Goal: Find specific page/section: Find specific page/section

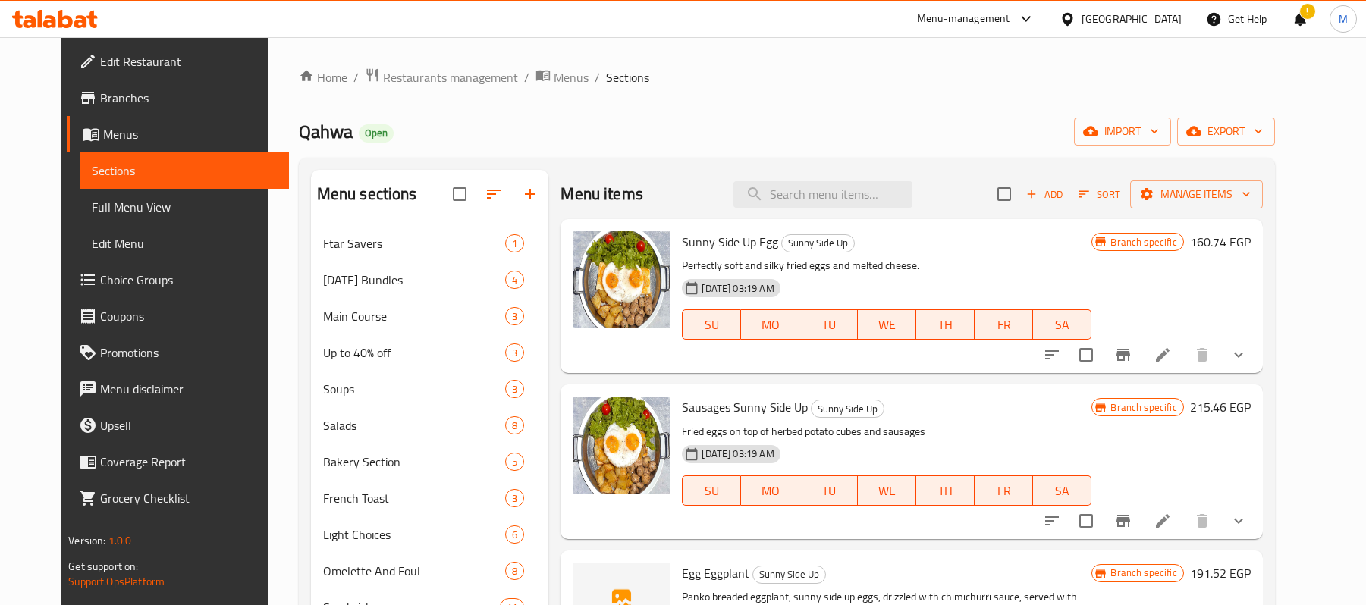
scroll to position [5, 0]
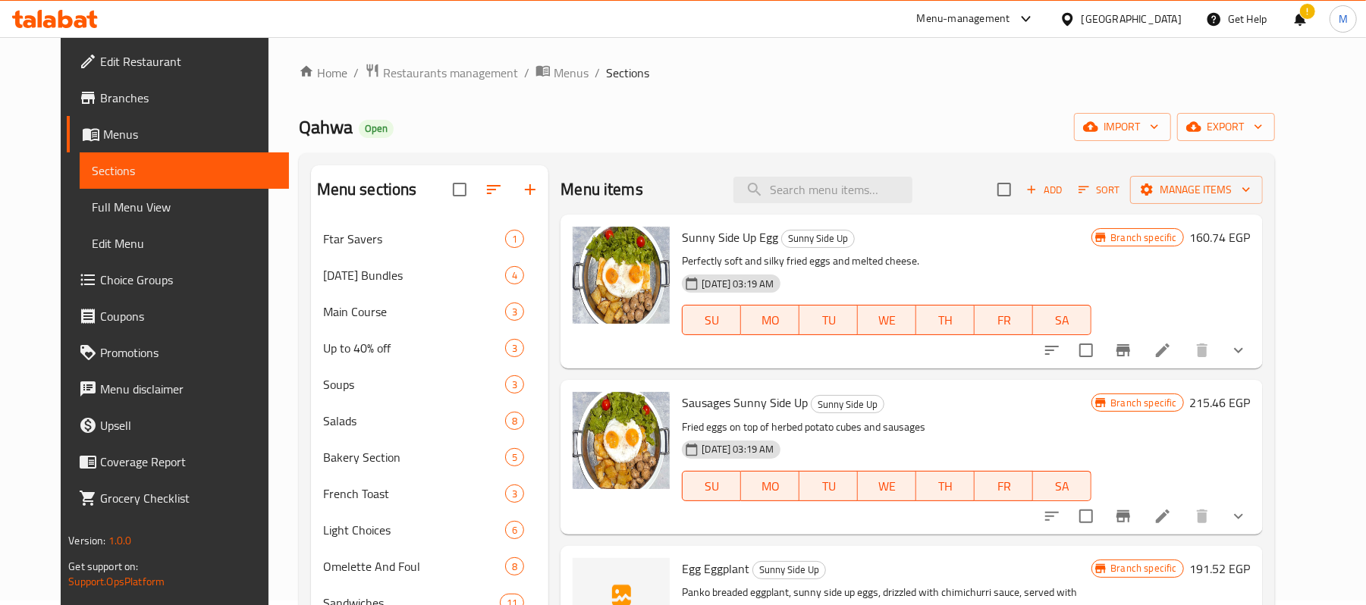
click at [1076, 20] on icon at bounding box center [1068, 19] width 16 height 16
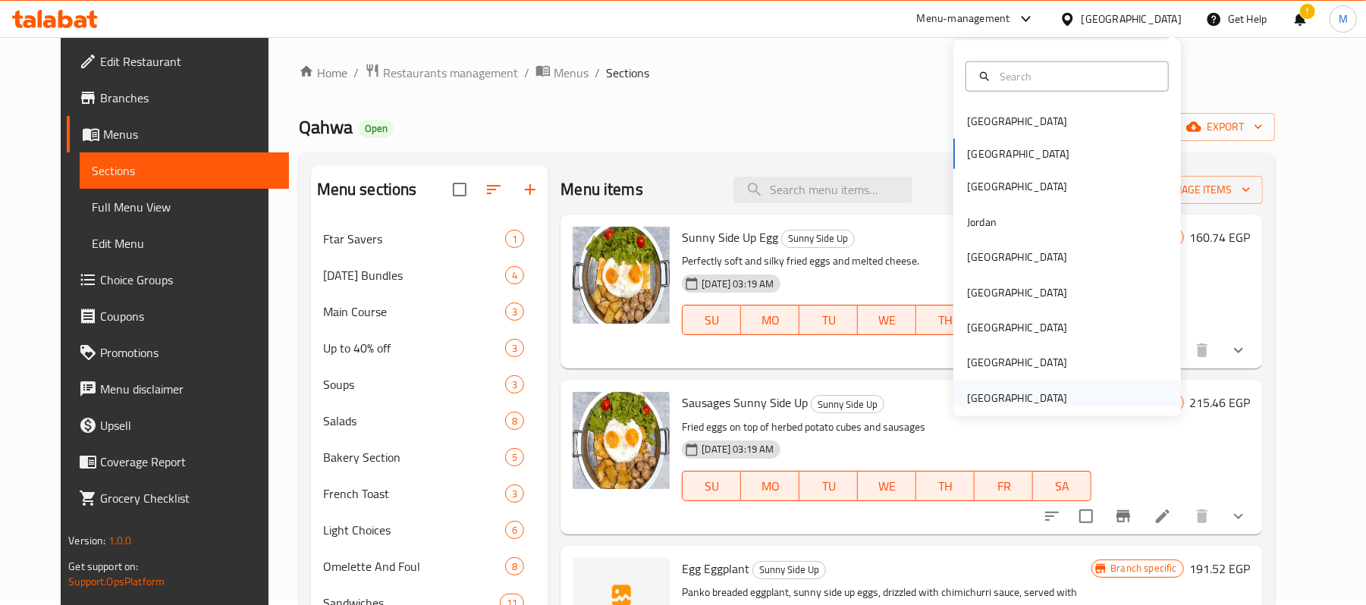
click at [997, 390] on div "[GEOGRAPHIC_DATA]" at bounding box center [1017, 398] width 100 height 17
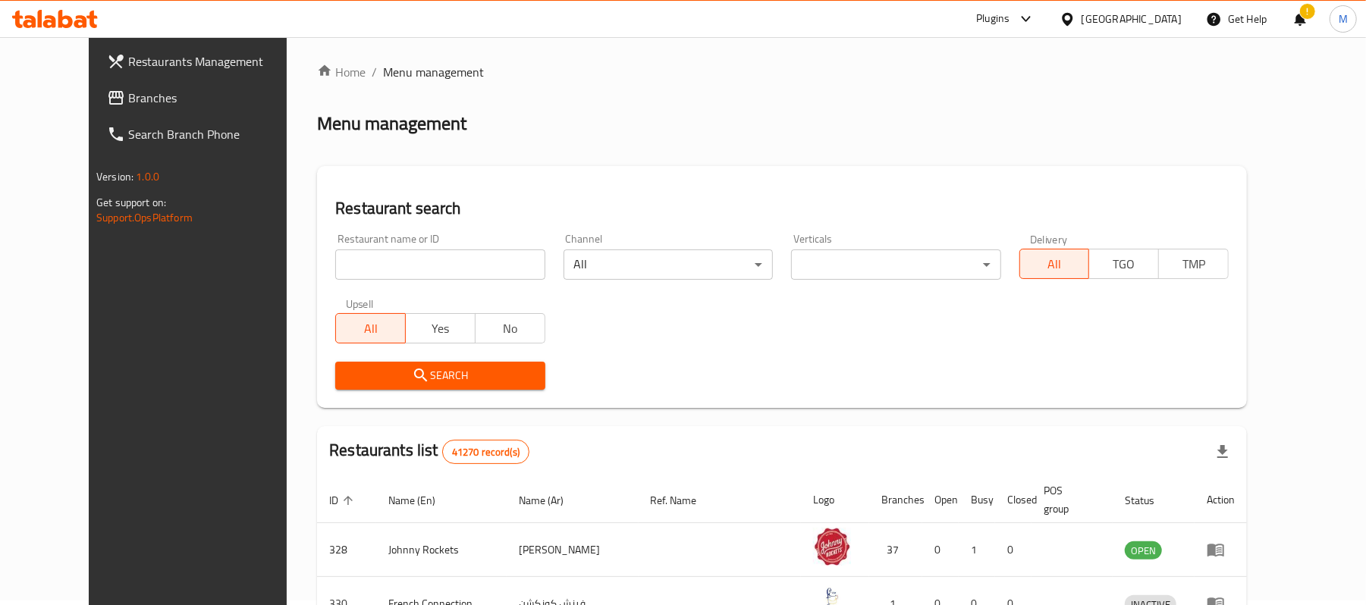
click at [364, 265] on input "search" at bounding box center [439, 265] width 209 height 30
paste input "671844"
click at [365, 265] on input "671844671844" at bounding box center [439, 265] width 209 height 30
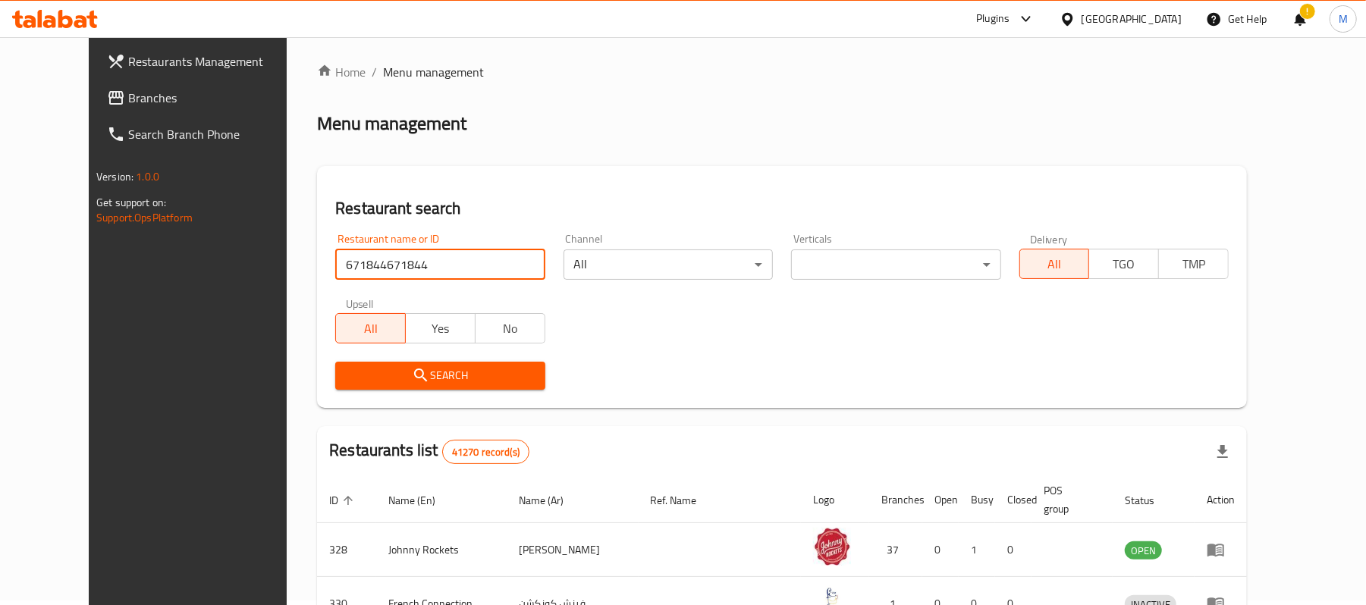
click at [365, 265] on input "671844671844" at bounding box center [439, 265] width 209 height 30
paste input "search"
type input "671844"
click button "Search" at bounding box center [439, 376] width 209 height 28
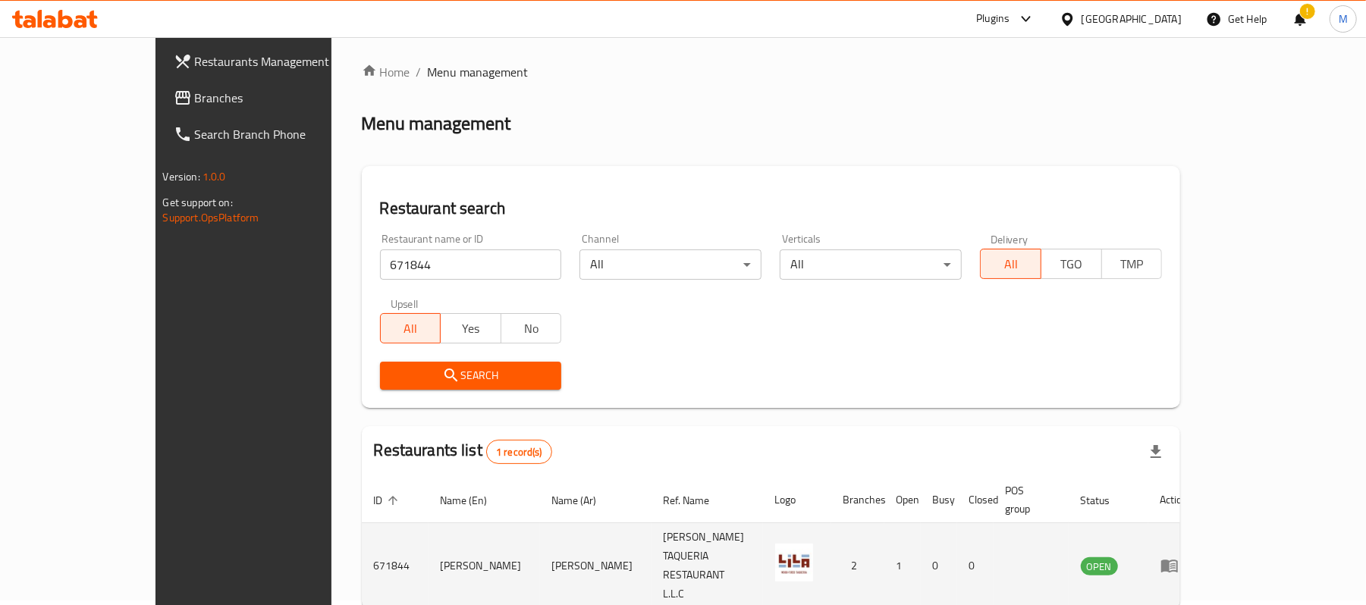
click at [429, 539] on td "[PERSON_NAME]" at bounding box center [485, 566] width 112 height 86
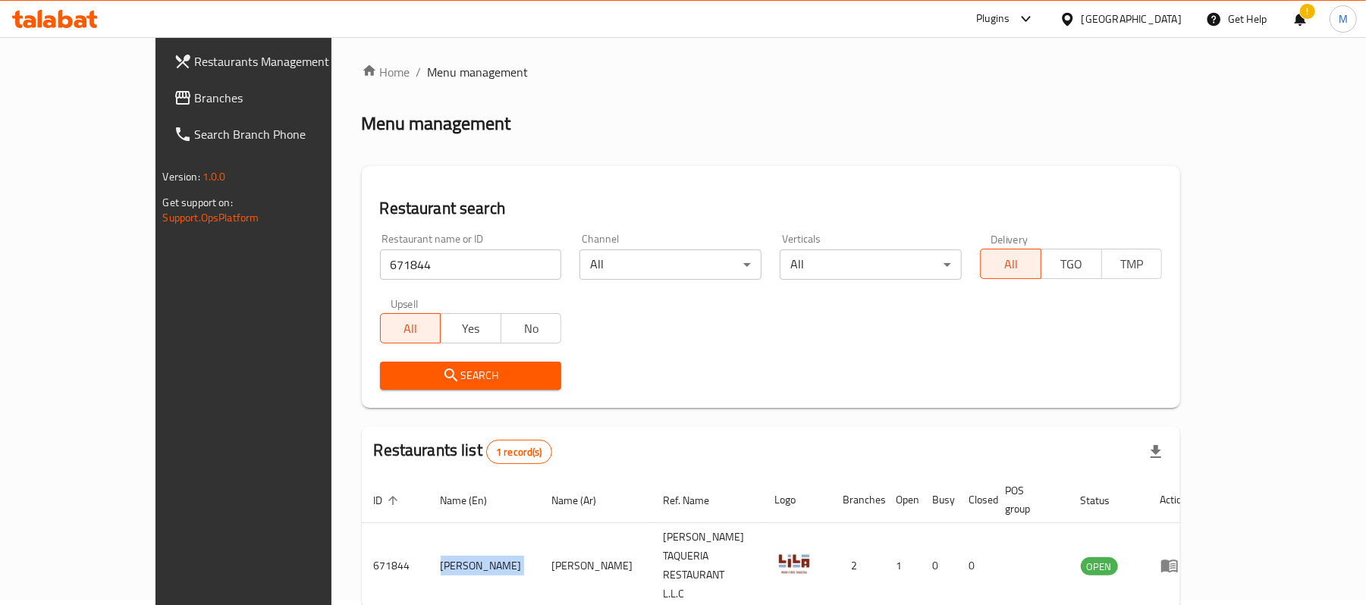
copy td "[PERSON_NAME]"
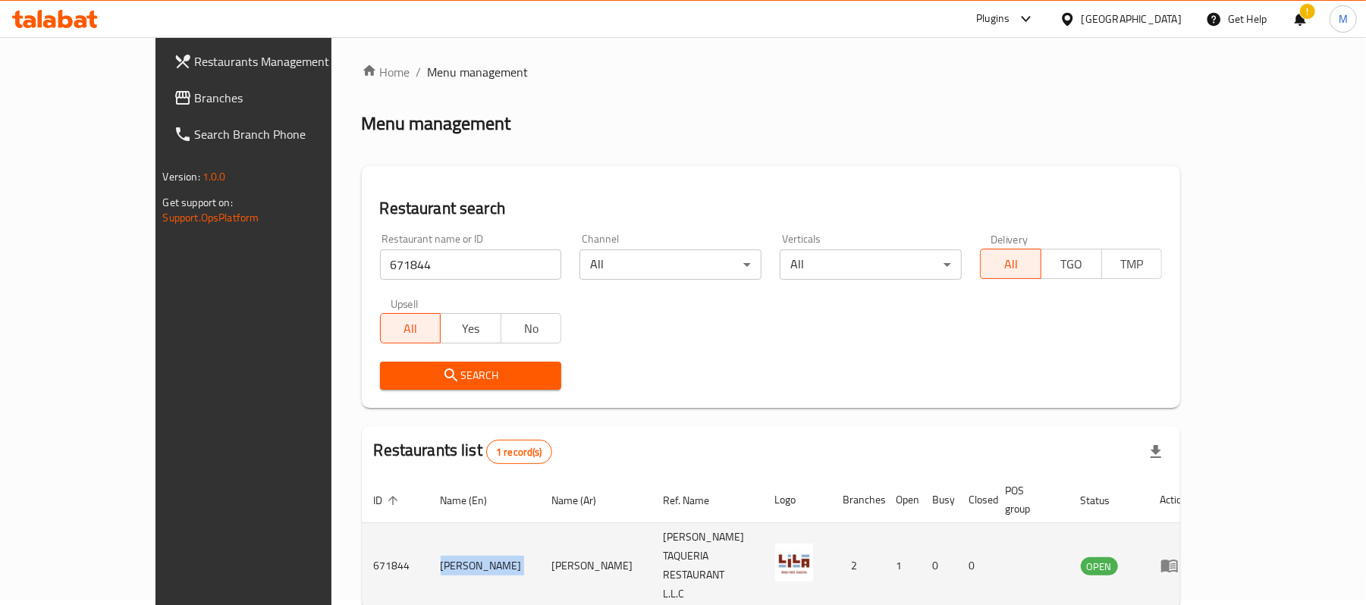
click at [1179, 557] on icon "enhanced table" at bounding box center [1170, 566] width 18 height 18
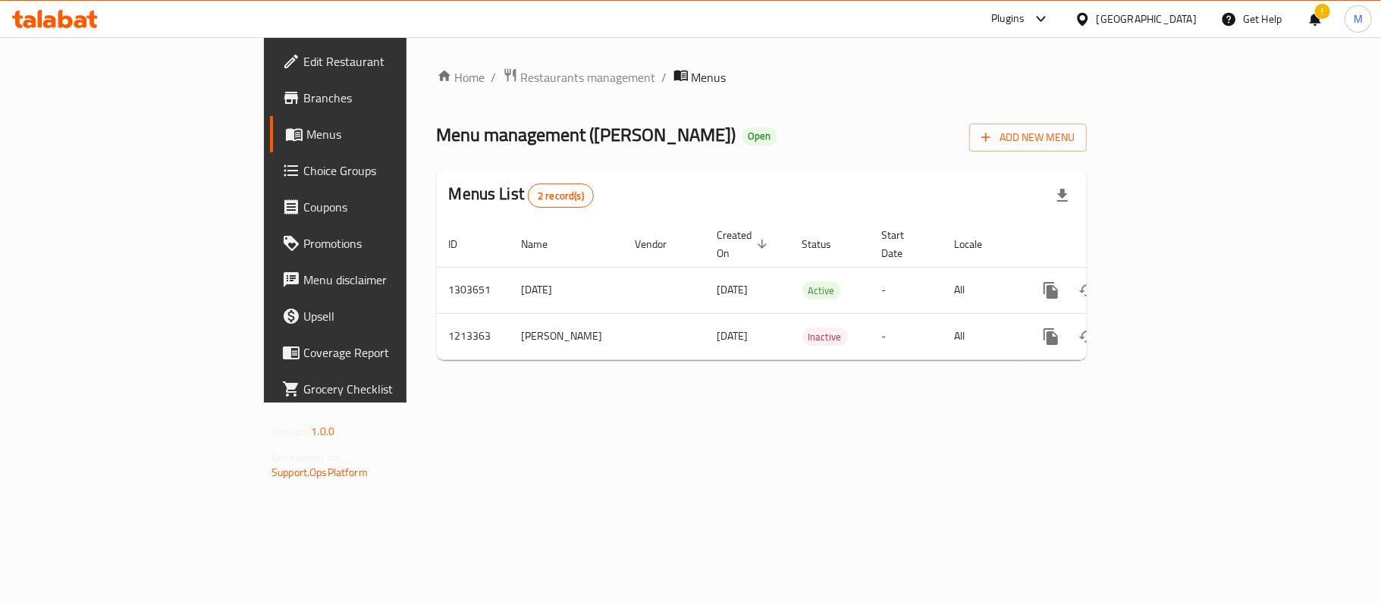
click at [303, 95] on span "Branches" at bounding box center [392, 98] width 179 height 18
